Goal: Information Seeking & Learning: Learn about a topic

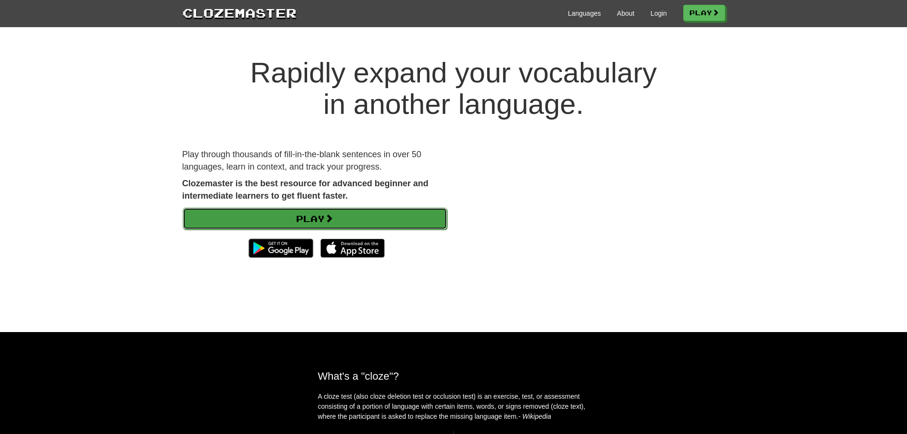
click at [349, 225] on link "Play" at bounding box center [315, 219] width 264 height 22
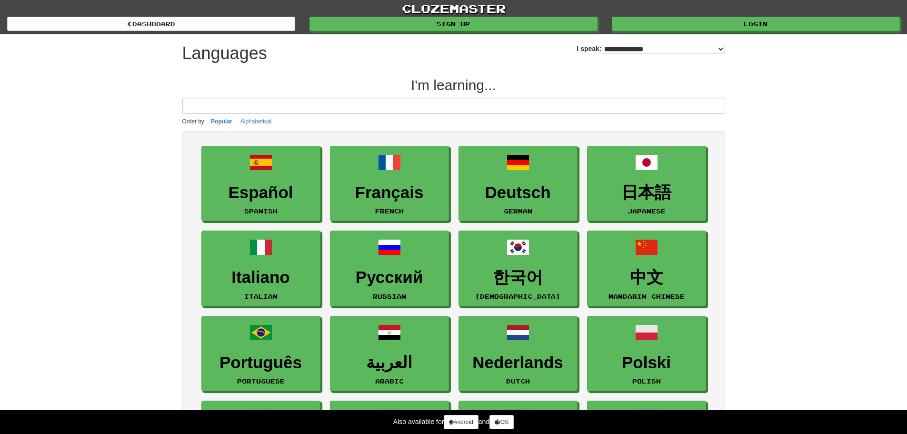
select select "*******"
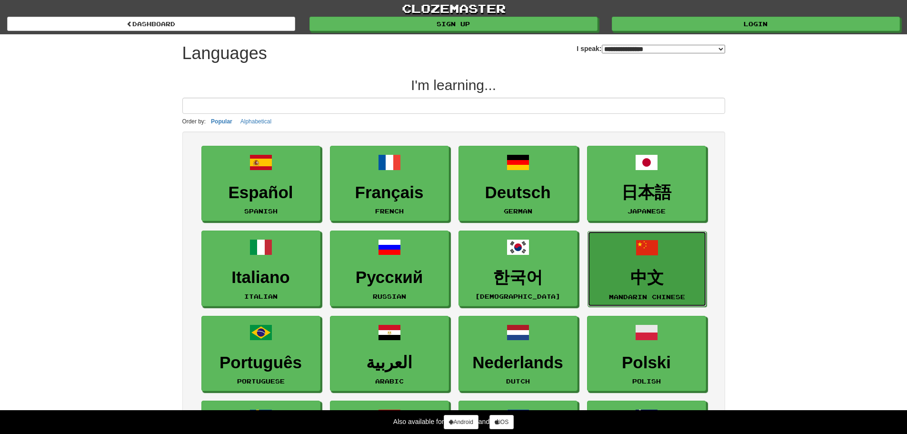
click at [636, 267] on link "中文 Mandarin Chinese" at bounding box center [647, 269] width 119 height 76
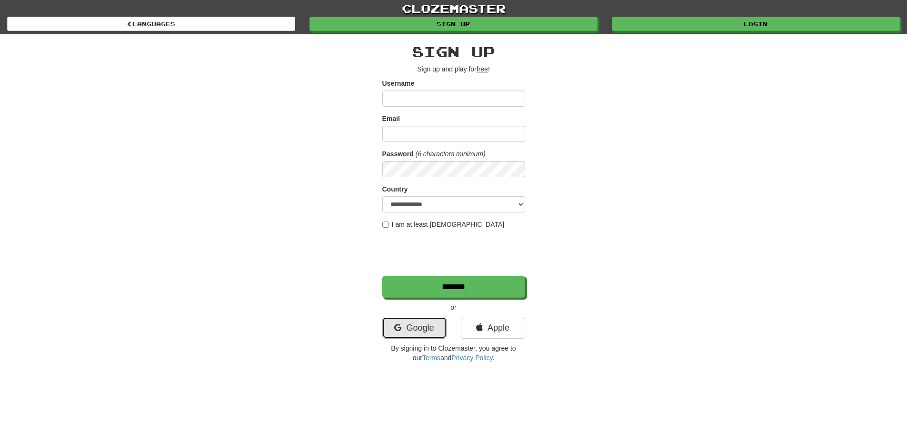
click at [415, 321] on link "Google" at bounding box center [414, 328] width 64 height 22
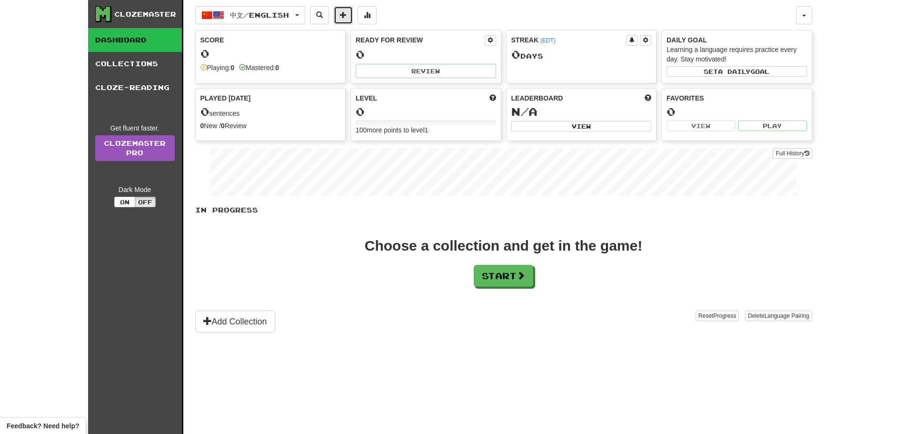
click at [347, 18] on span at bounding box center [343, 14] width 7 height 7
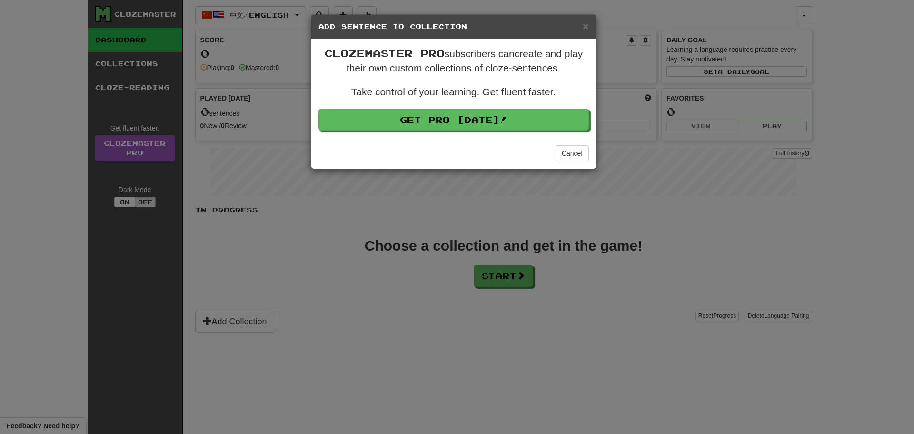
click at [589, 20] on div "× Add Sentence to Collection" at bounding box center [453, 27] width 285 height 24
click at [587, 24] on span "×" at bounding box center [586, 25] width 6 height 11
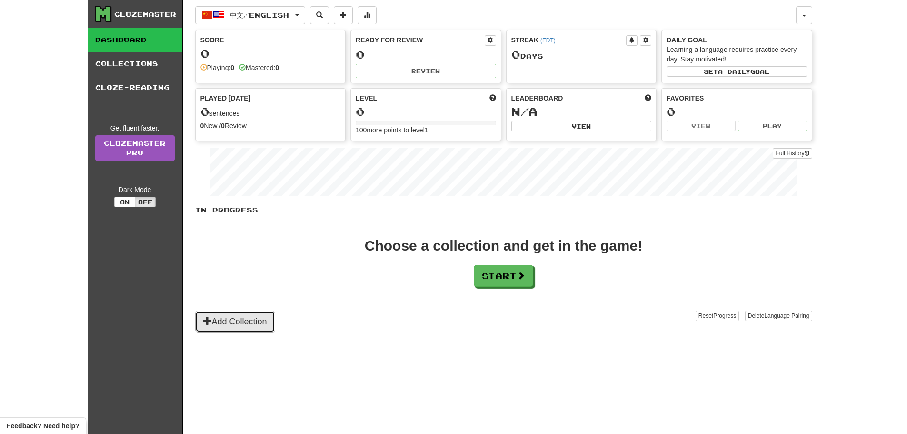
click at [244, 320] on button "Add Collection" at bounding box center [235, 321] width 80 height 22
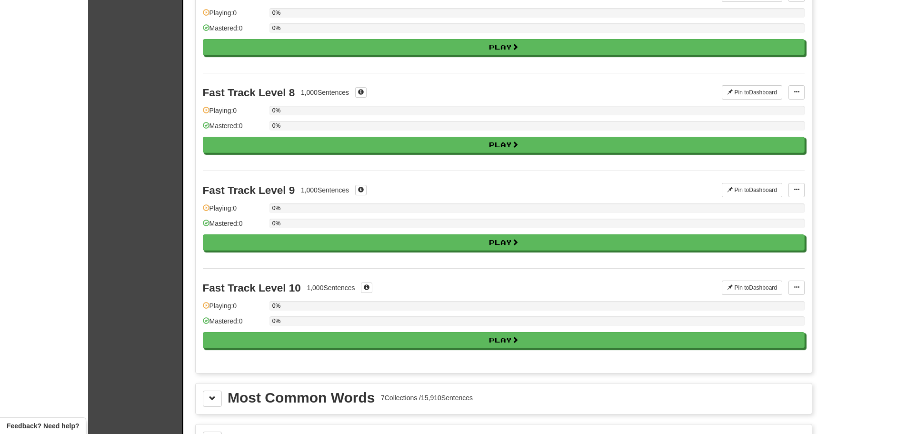
scroll to position [905, 0]
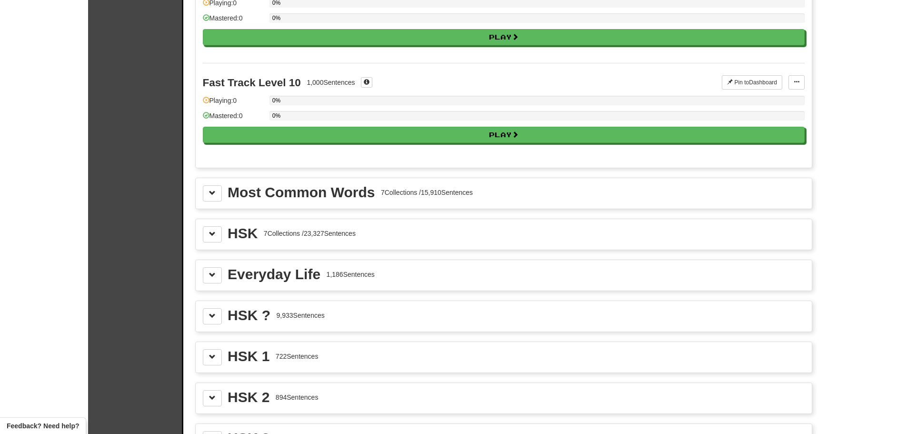
click at [249, 316] on div "HSK ?" at bounding box center [249, 315] width 43 height 14
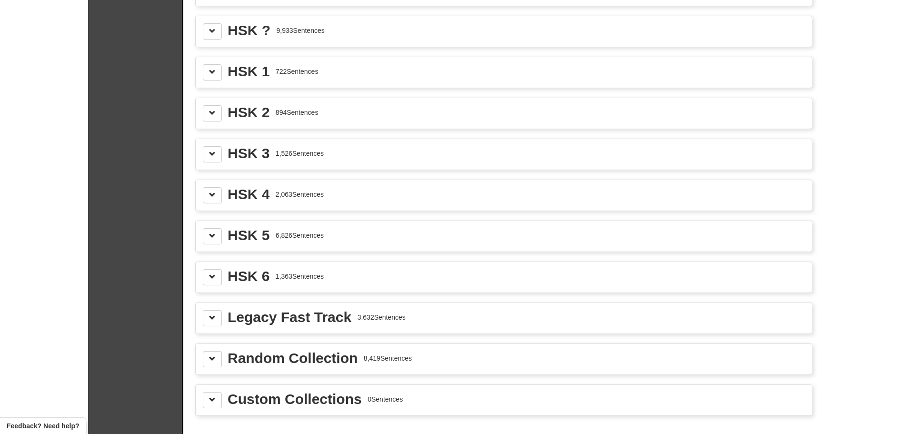
scroll to position [1095, 0]
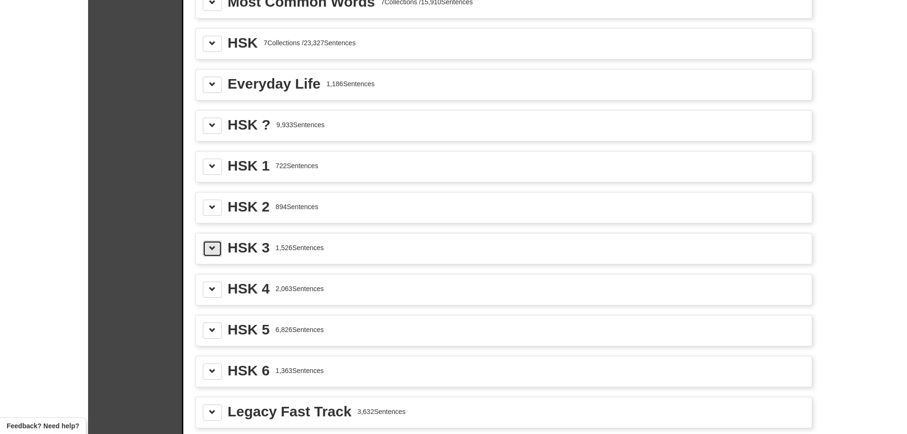
click at [214, 245] on span at bounding box center [212, 248] width 7 height 7
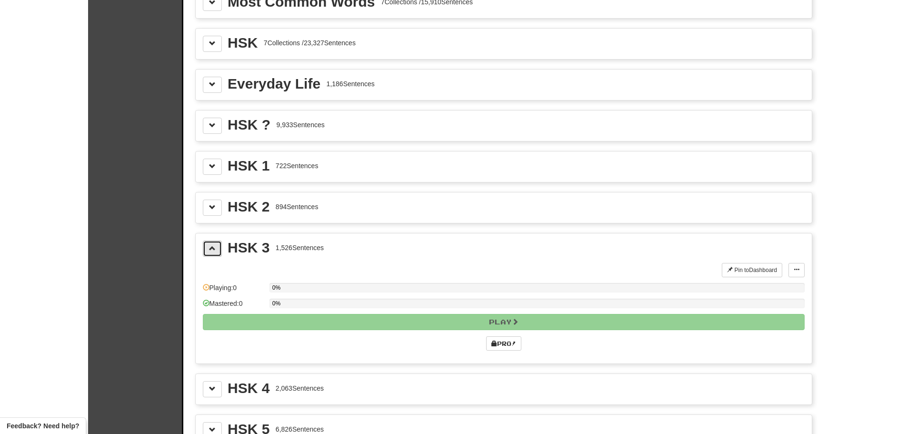
click at [214, 245] on span at bounding box center [212, 248] width 7 height 7
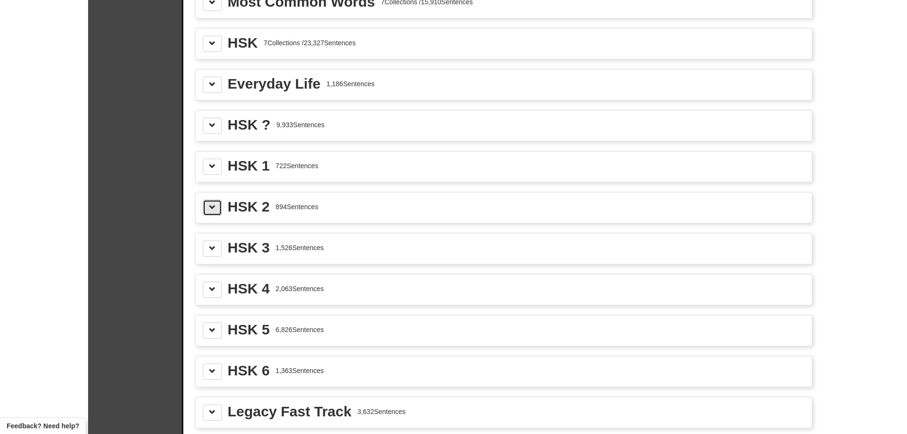
click at [209, 204] on span at bounding box center [212, 207] width 7 height 7
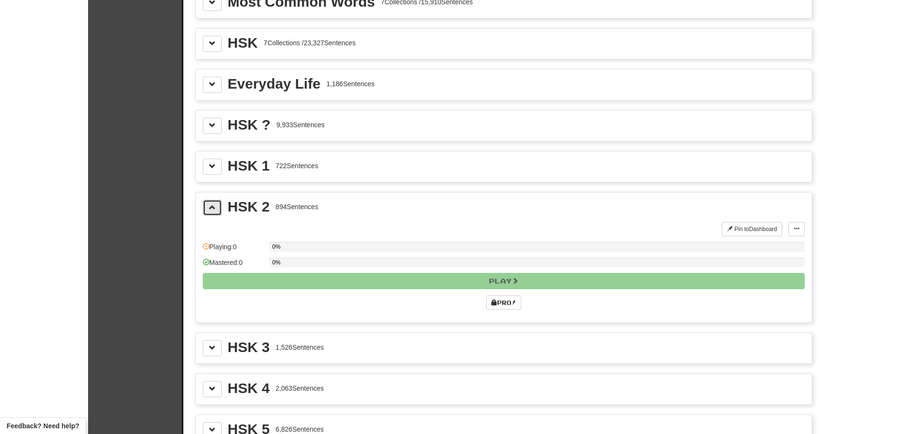
click at [209, 204] on span at bounding box center [212, 207] width 7 height 7
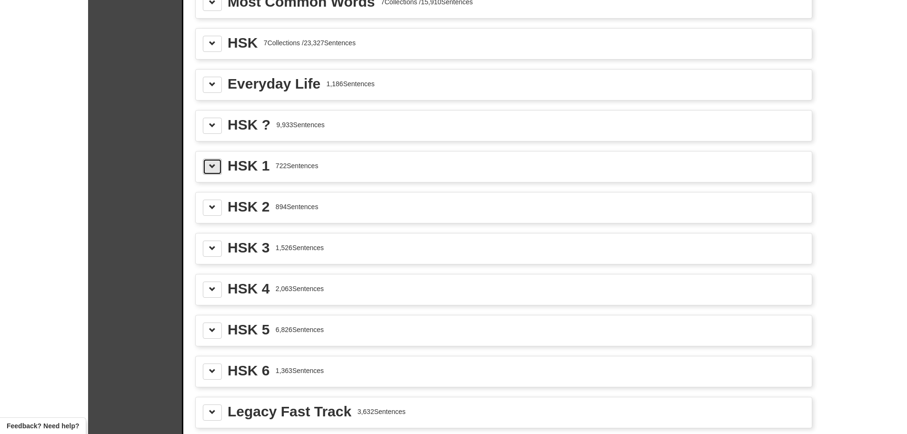
click at [217, 164] on button at bounding box center [212, 167] width 19 height 16
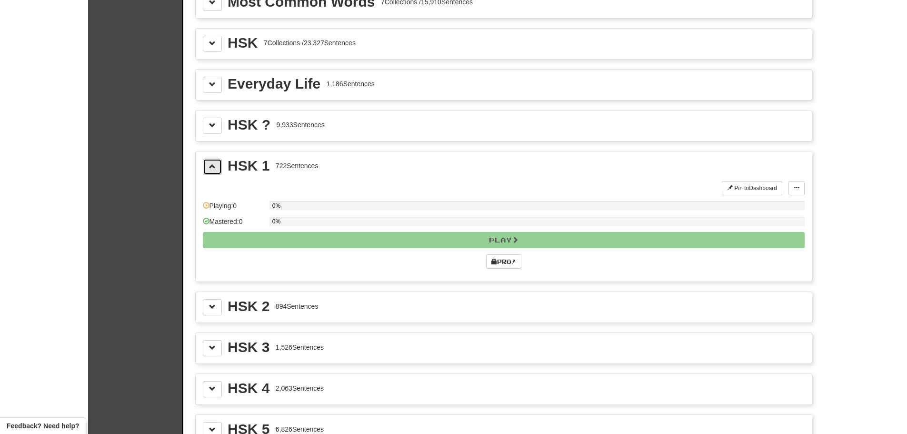
click at [217, 164] on button at bounding box center [212, 167] width 19 height 16
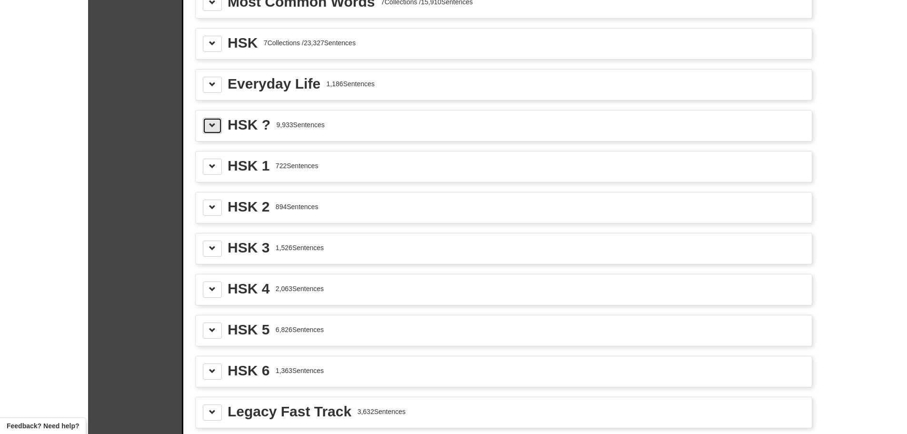
click at [216, 121] on button at bounding box center [212, 126] width 19 height 16
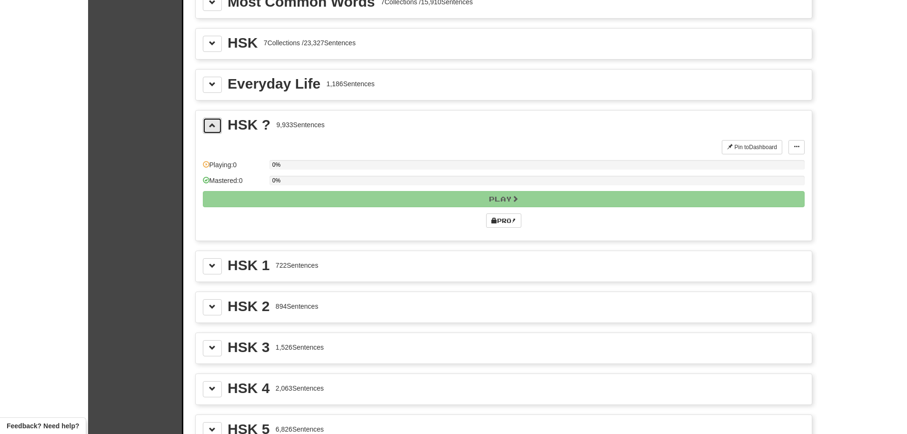
click at [216, 121] on button at bounding box center [212, 126] width 19 height 16
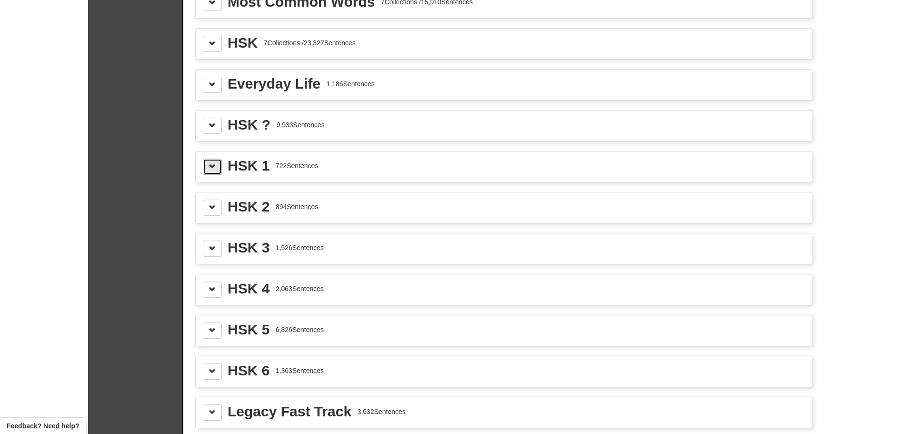
click at [212, 167] on span at bounding box center [212, 166] width 7 height 7
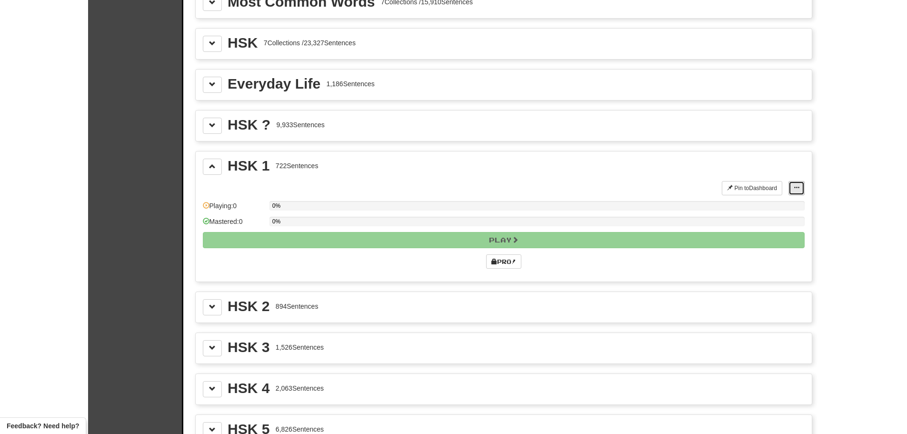
click at [797, 189] on span at bounding box center [797, 188] width 6 height 6
click at [799, 188] on span at bounding box center [797, 188] width 6 height 6
click at [209, 308] on span at bounding box center [212, 306] width 7 height 7
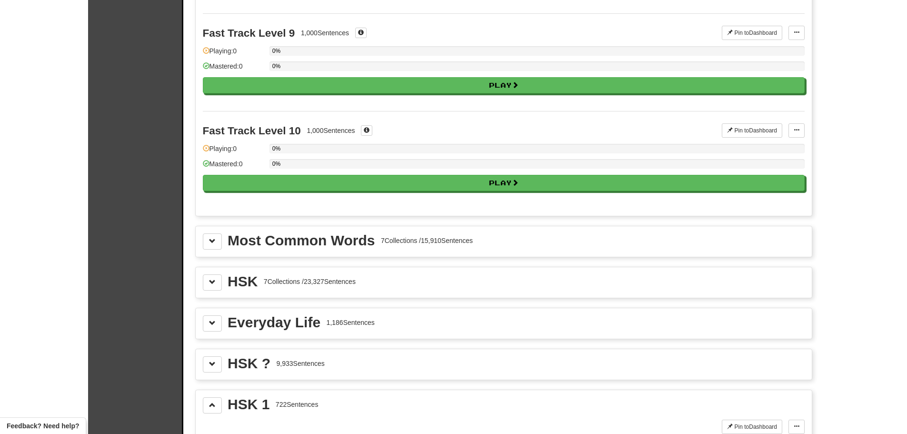
scroll to position [857, 0]
click at [214, 246] on button at bounding box center [212, 241] width 19 height 16
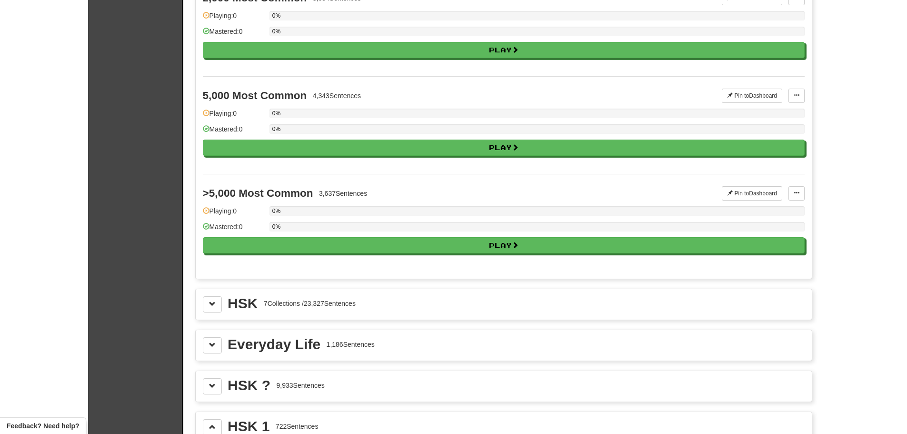
scroll to position [1571, 0]
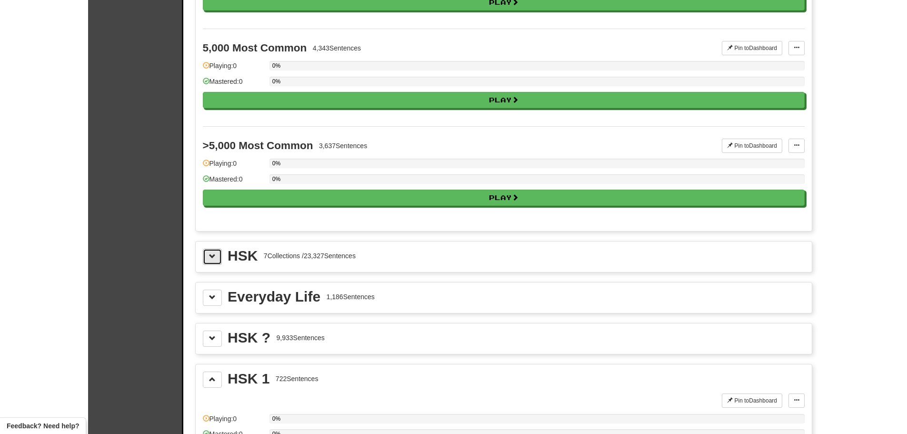
click at [210, 257] on span at bounding box center [212, 256] width 7 height 7
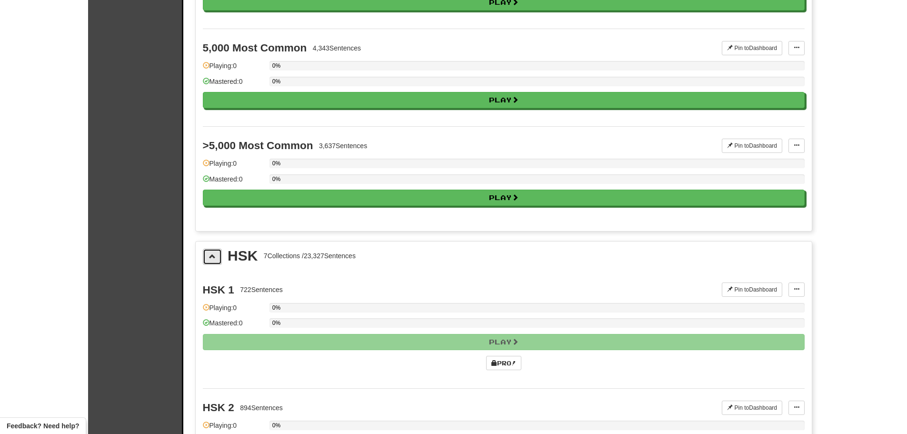
click at [210, 257] on span at bounding box center [212, 256] width 7 height 7
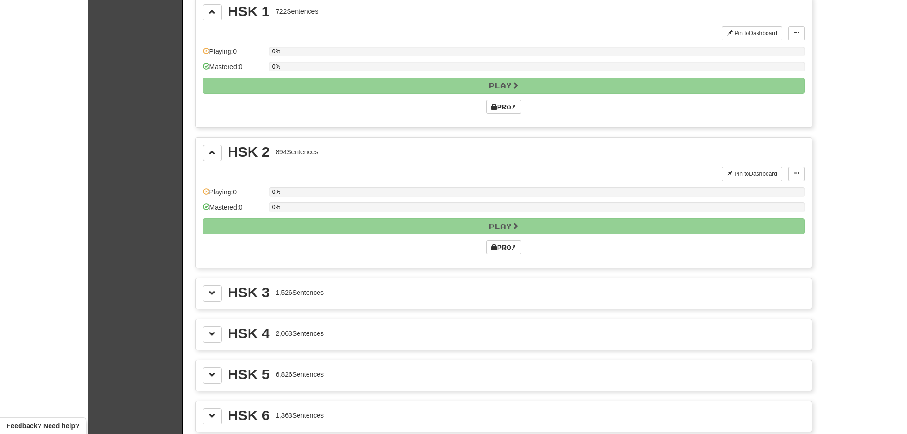
scroll to position [2143, 0]
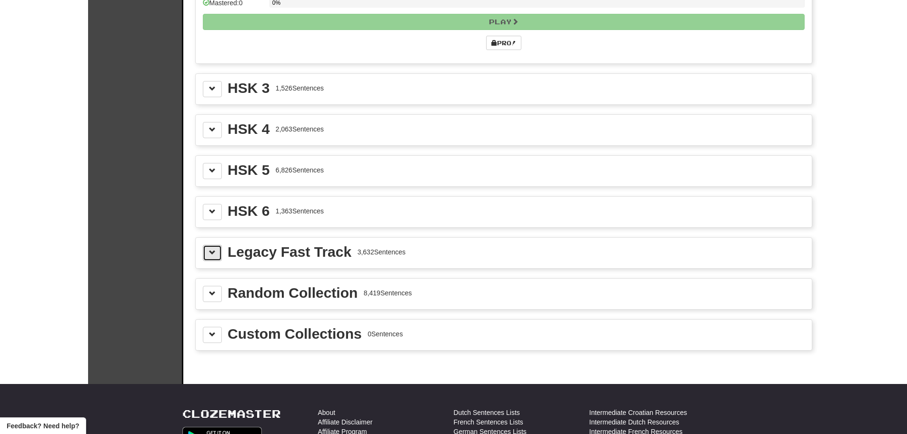
click at [210, 258] on button at bounding box center [212, 253] width 19 height 16
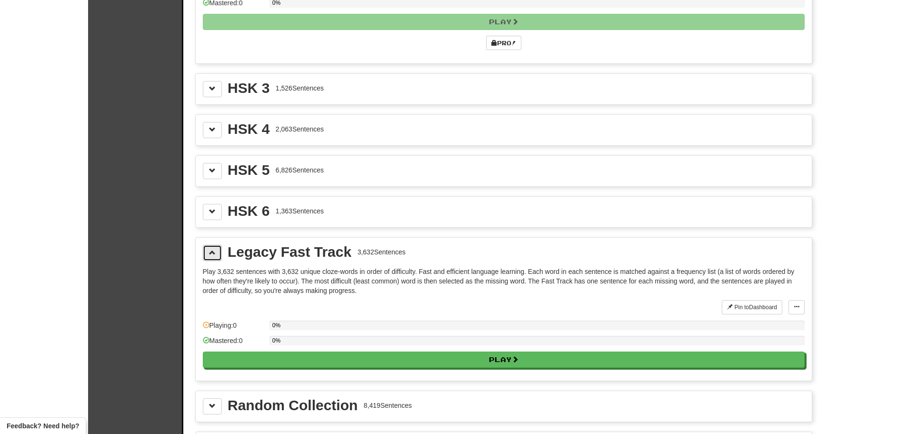
click at [210, 258] on button at bounding box center [212, 253] width 19 height 16
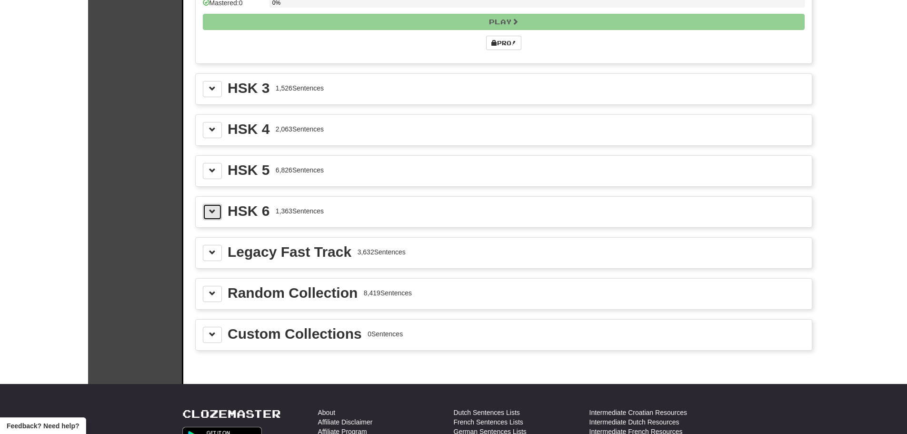
click at [209, 210] on span at bounding box center [212, 211] width 7 height 7
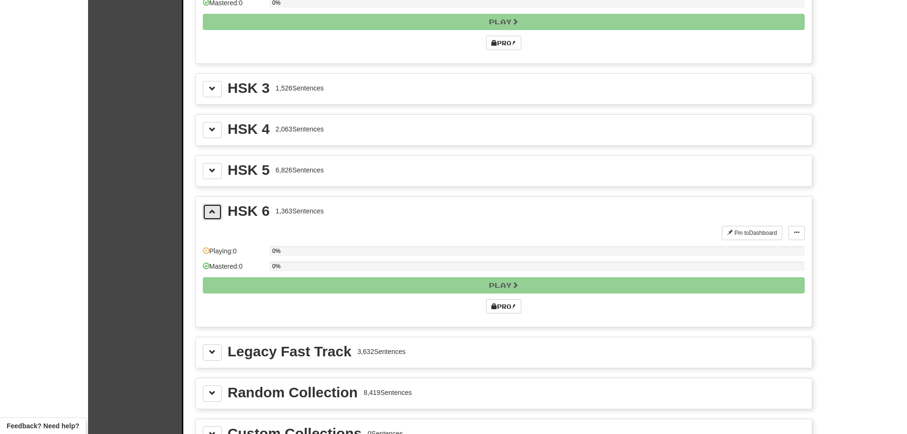
click at [209, 210] on span at bounding box center [212, 211] width 7 height 7
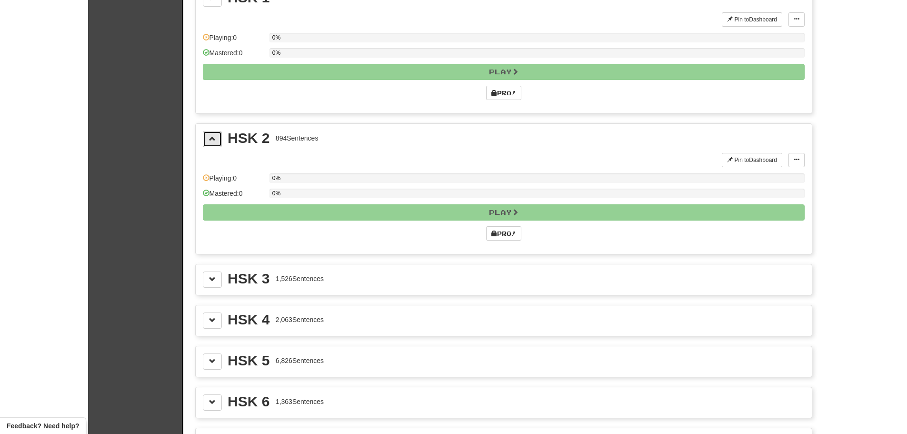
click at [215, 143] on button at bounding box center [212, 139] width 19 height 16
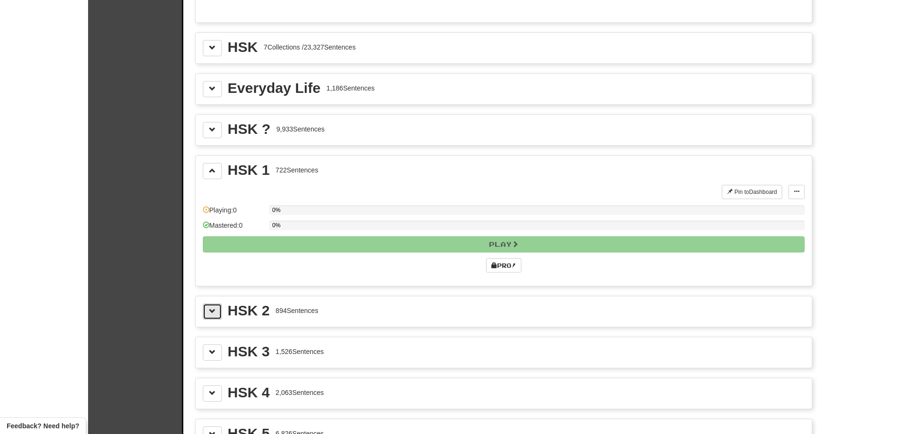
scroll to position [1762, 0]
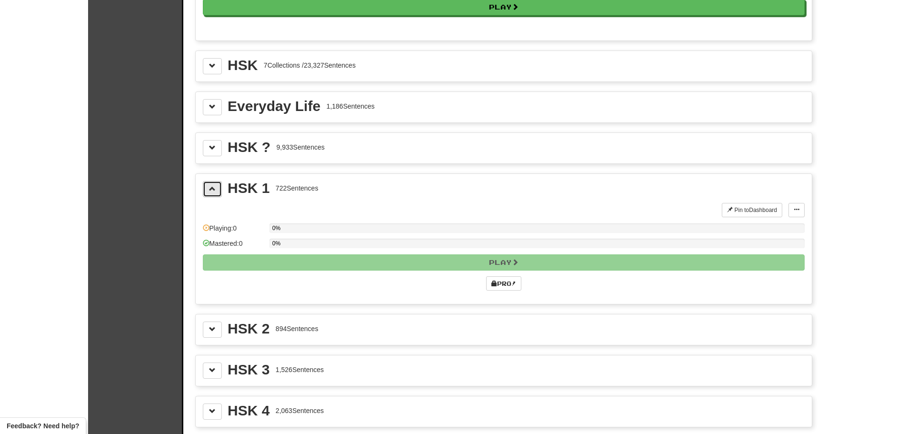
click at [209, 192] on button at bounding box center [212, 189] width 19 height 16
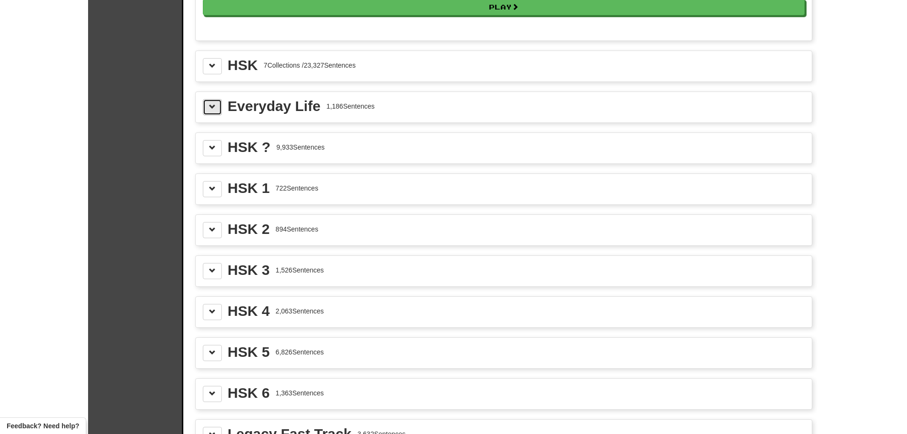
click at [220, 110] on button at bounding box center [212, 107] width 19 height 16
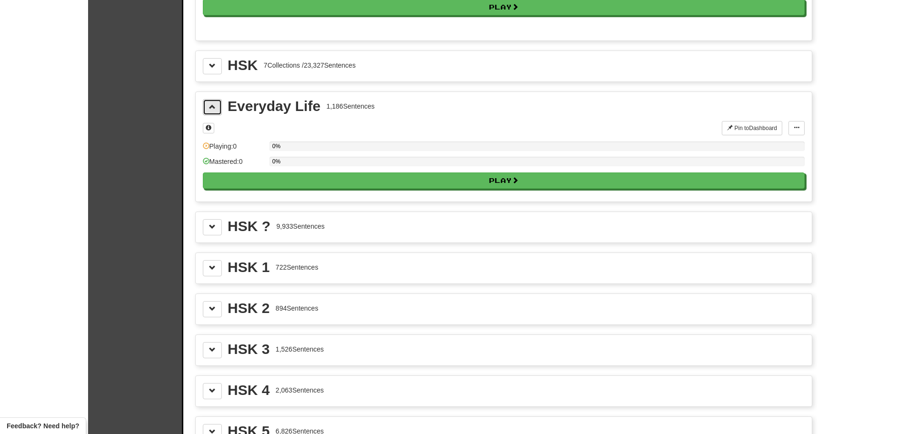
click at [219, 110] on button at bounding box center [212, 107] width 19 height 16
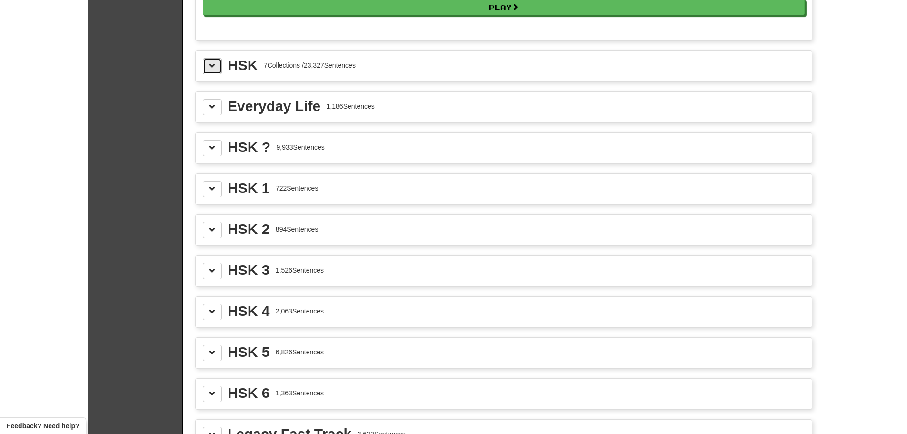
click at [208, 66] on button at bounding box center [212, 66] width 19 height 16
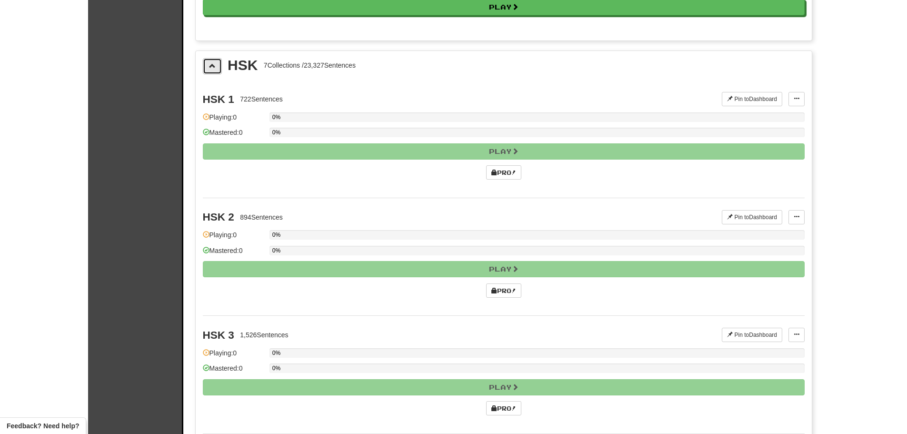
click at [212, 74] on button at bounding box center [212, 66] width 19 height 16
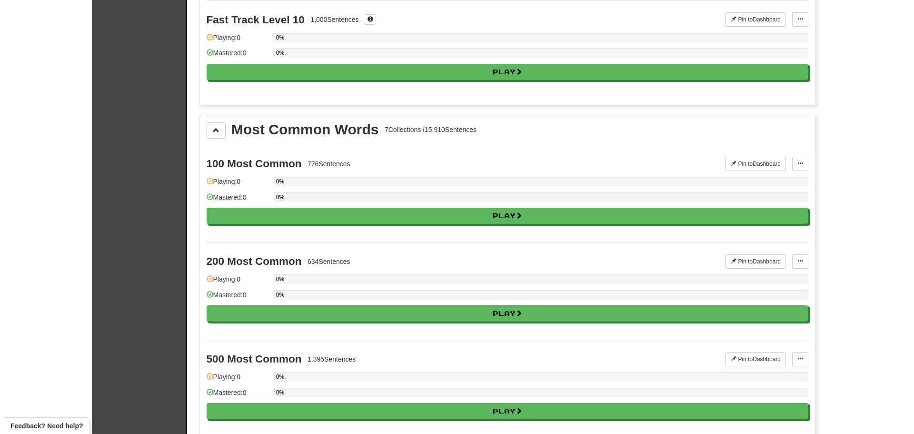
scroll to position [952, 0]
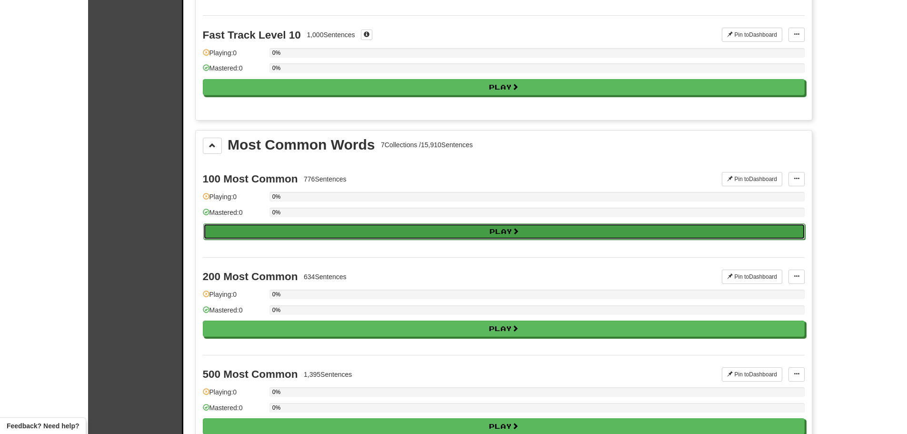
click at [323, 232] on button "Play" at bounding box center [504, 231] width 602 height 16
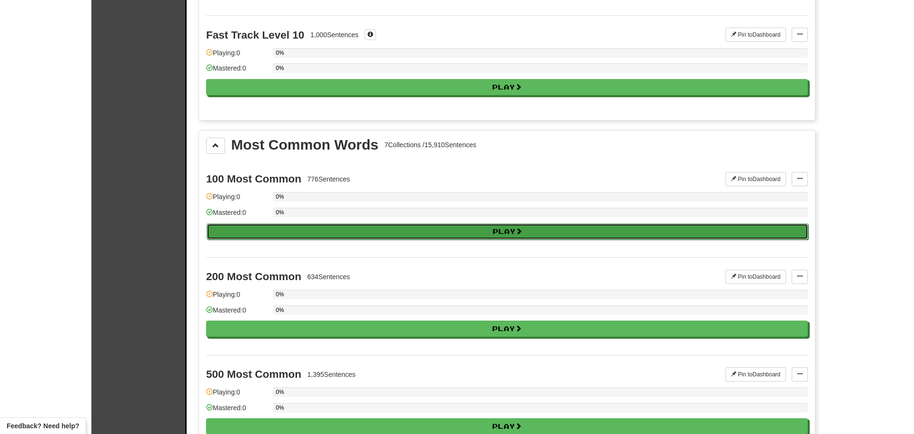
select select "**"
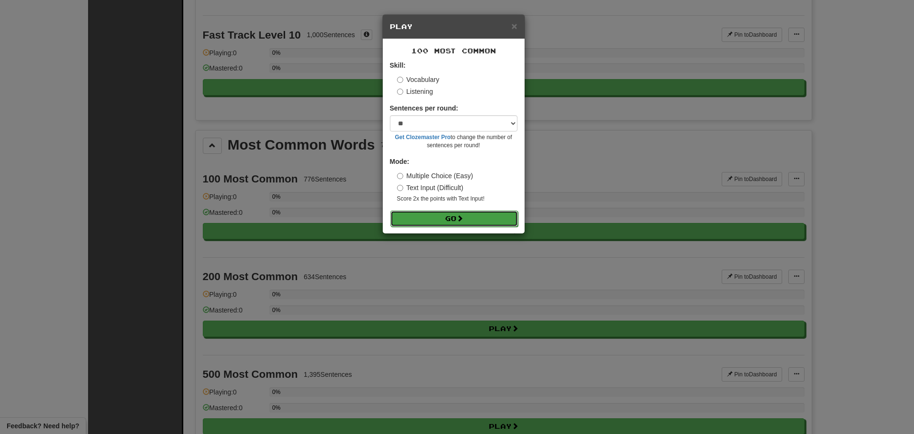
click at [463, 220] on span at bounding box center [460, 218] width 7 height 7
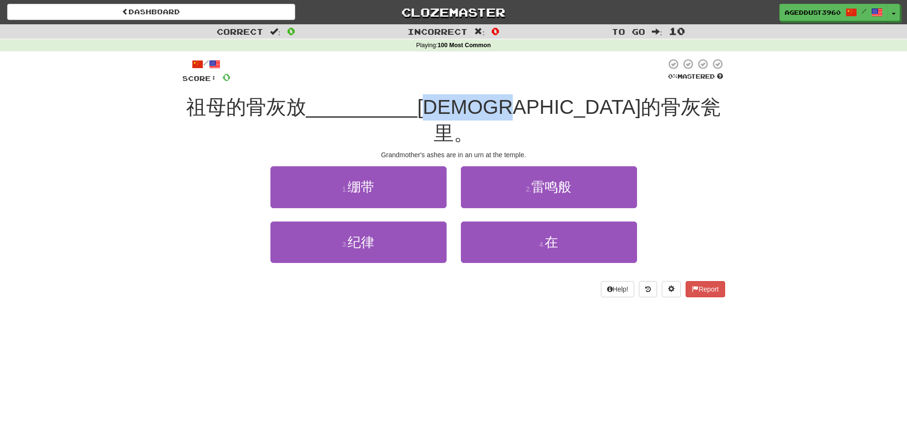
drag, startPoint x: 515, startPoint y: 106, endPoint x: 629, endPoint y: 103, distance: 114.3
click at [629, 103] on span "[DEMOGRAPHIC_DATA]的骨灰瓮里。" at bounding box center [569, 120] width 304 height 49
click at [634, 101] on span "[DEMOGRAPHIC_DATA]的骨灰瓮里。" at bounding box center [569, 120] width 304 height 49
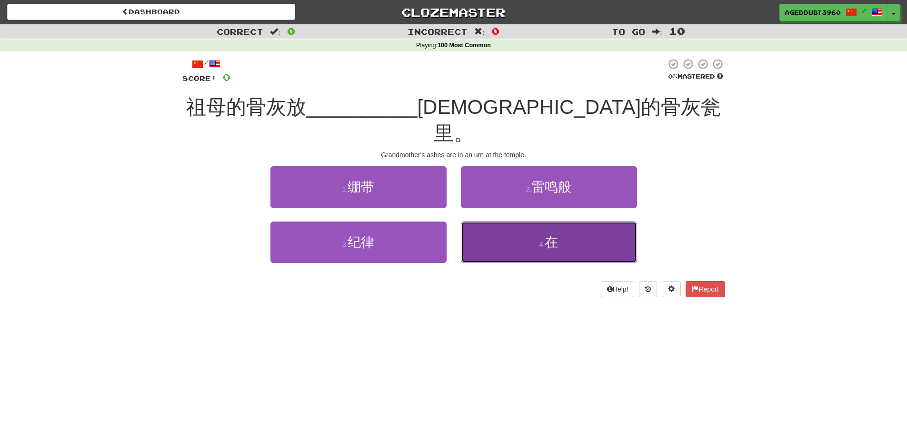
click at [492, 221] on button "4 . 在" at bounding box center [549, 241] width 176 height 41
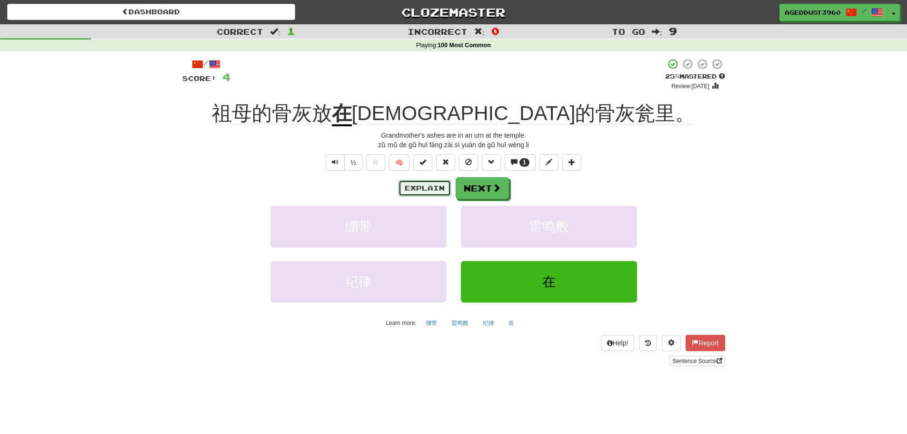
click at [431, 183] on button "Explain" at bounding box center [425, 188] width 52 height 16
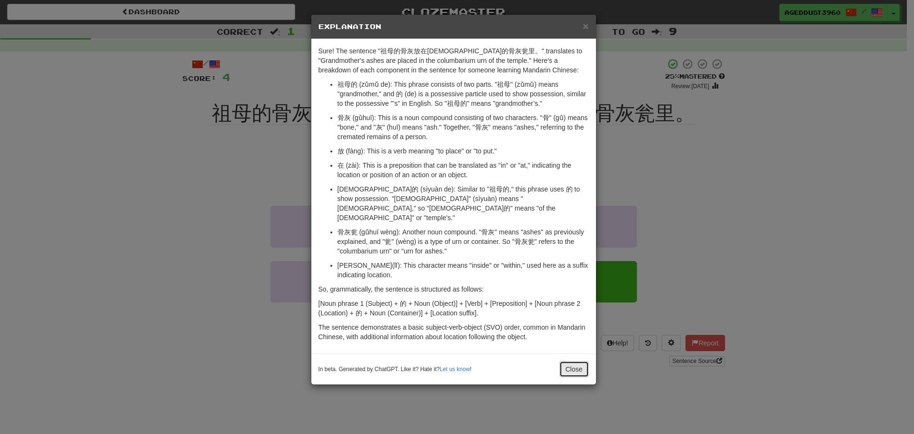
click at [579, 361] on button "Close" at bounding box center [575, 369] width 30 height 16
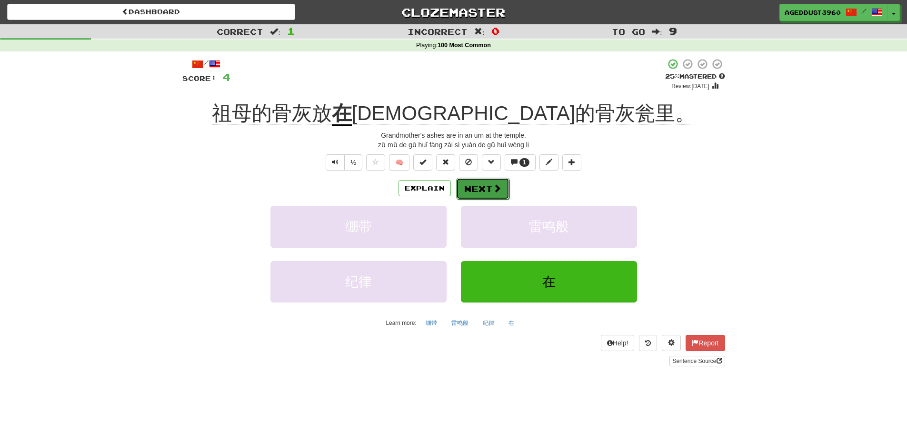
click at [484, 187] on button "Next" at bounding box center [482, 189] width 53 height 22
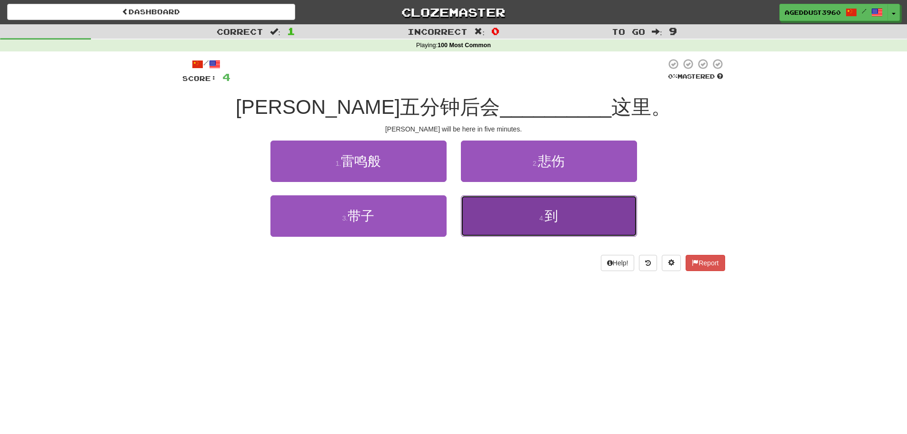
click at [534, 222] on button "4 . 到" at bounding box center [549, 215] width 176 height 41
